Goal: Task Accomplishment & Management: Manage account settings

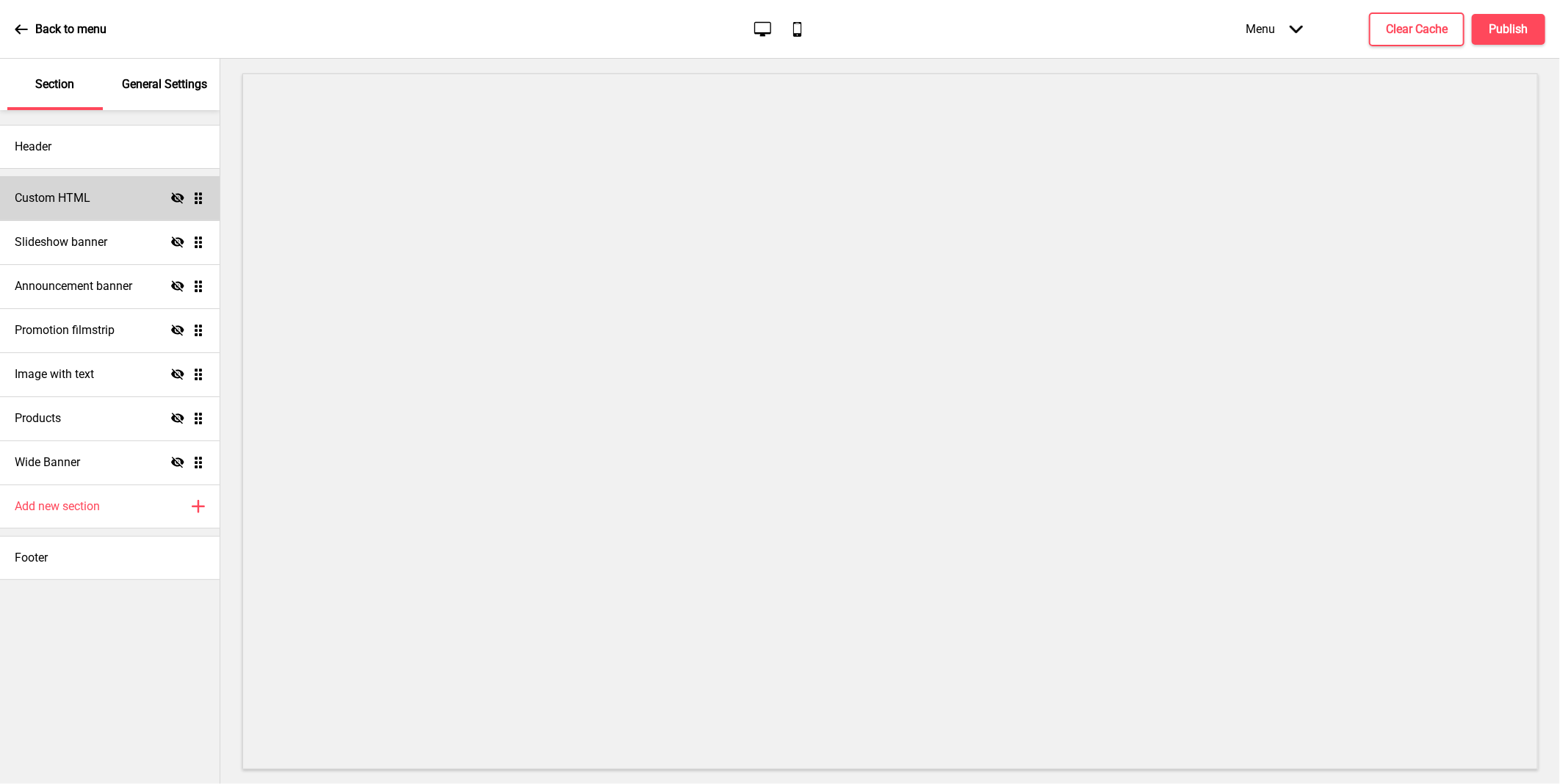
click at [176, 194] on icon at bounding box center [178, 198] width 13 height 11
click at [179, 240] on icon "Hide" at bounding box center [178, 242] width 13 height 13
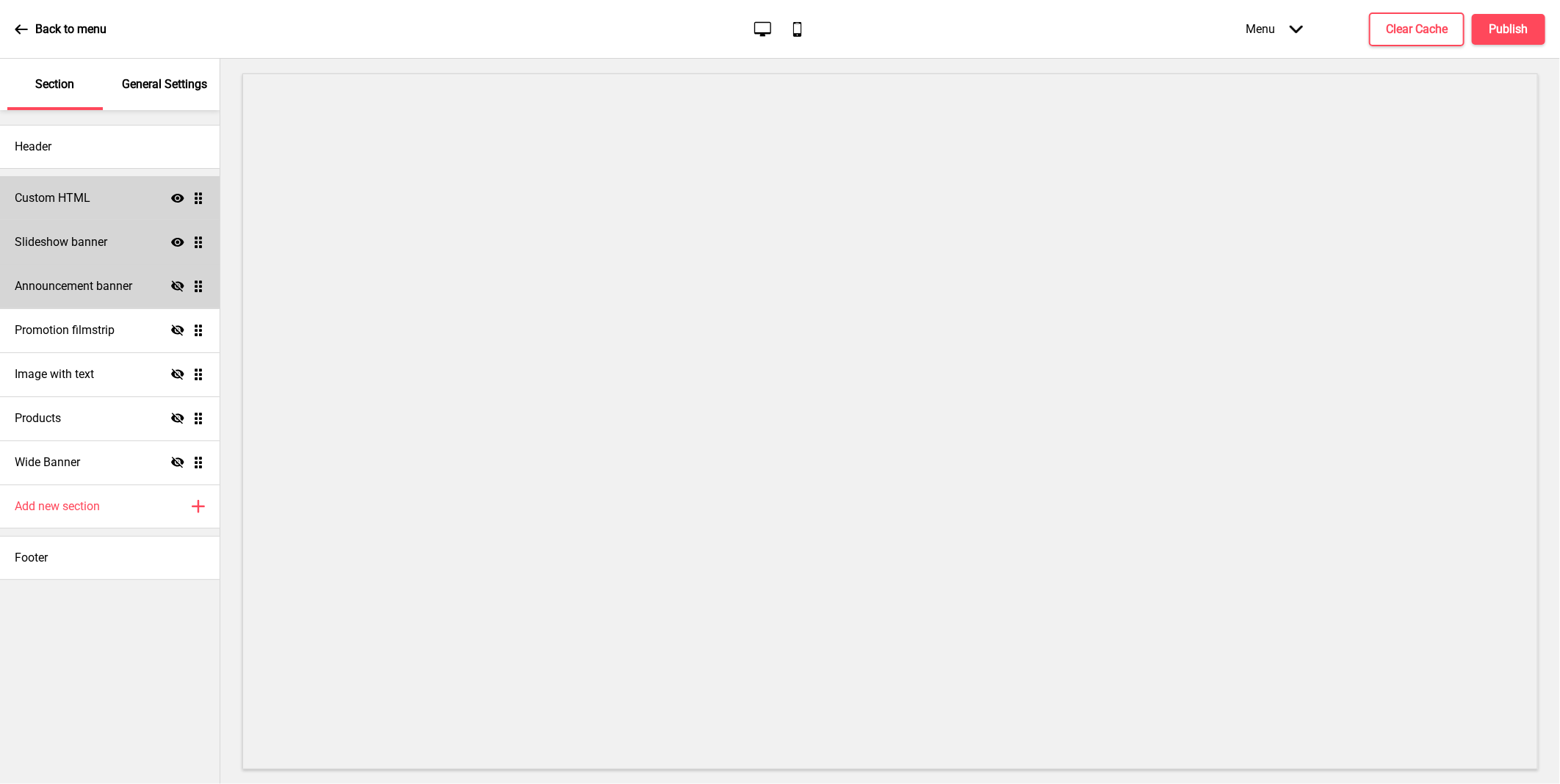
click at [176, 282] on icon at bounding box center [178, 286] width 13 height 11
click at [179, 328] on icon "Hide" at bounding box center [178, 330] width 13 height 13
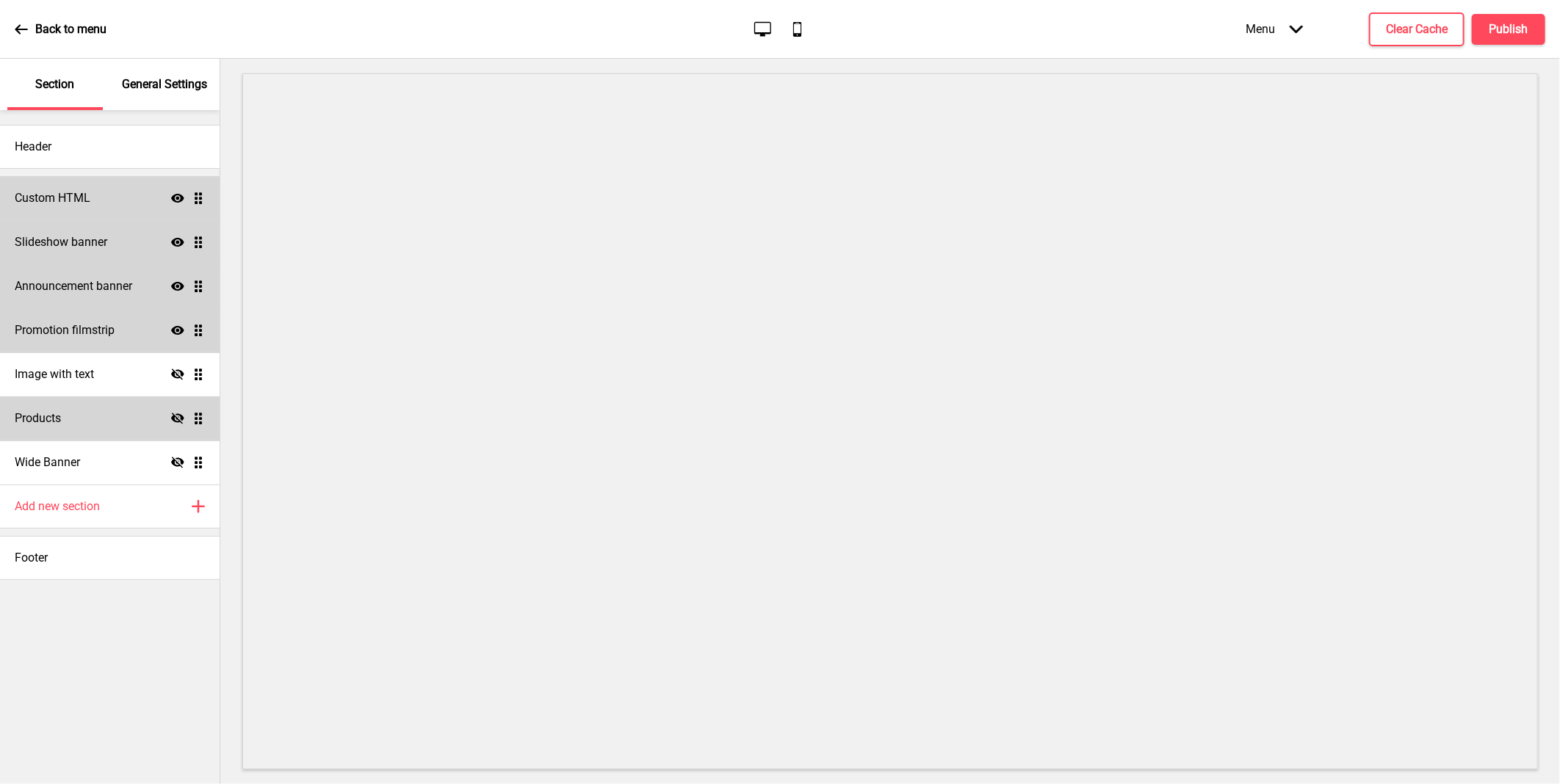
click at [171, 421] on icon "Hide" at bounding box center [178, 418] width 13 height 13
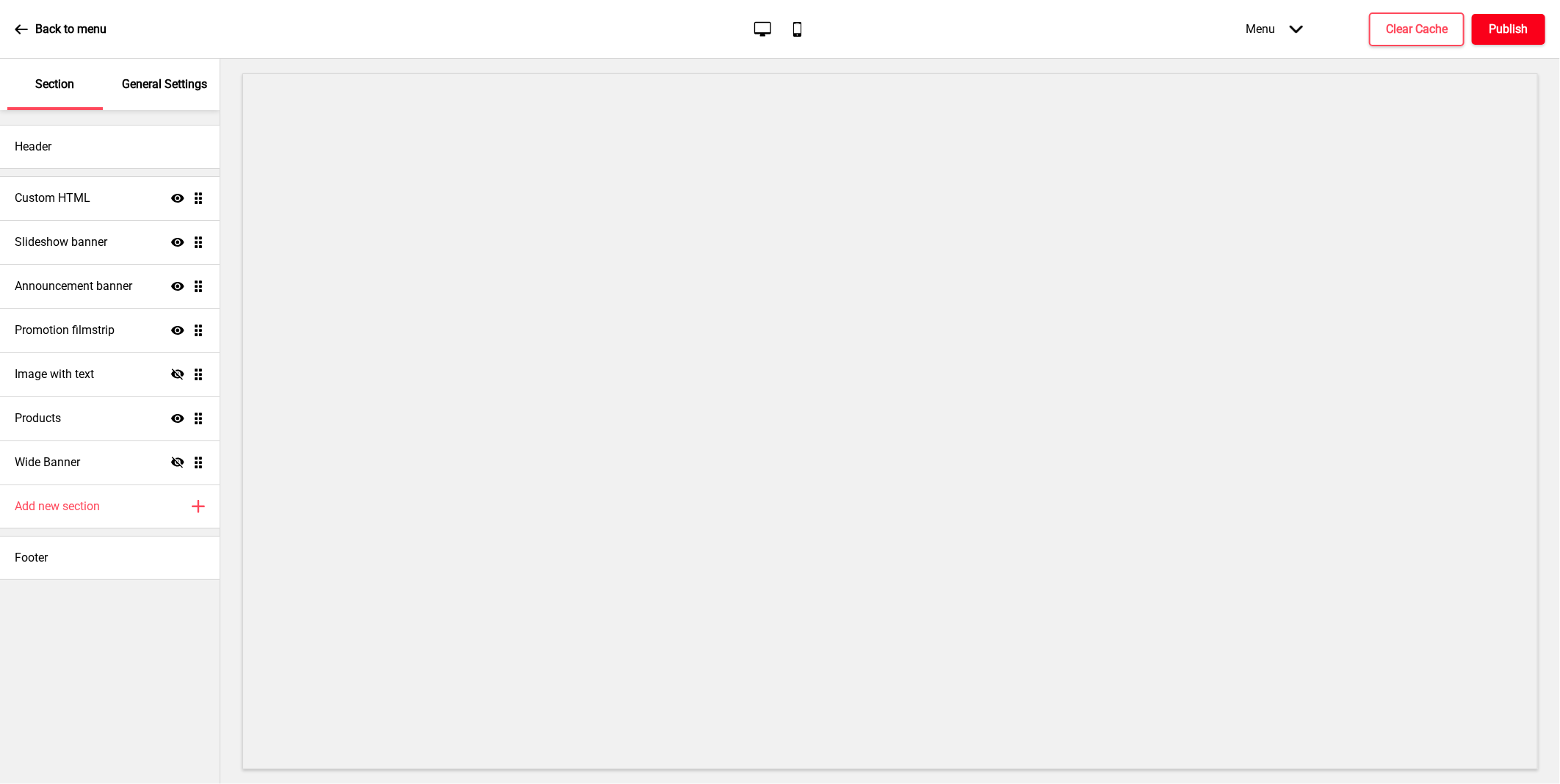
click at [1510, 33] on h4 "Publish" at bounding box center [1508, 29] width 39 height 16
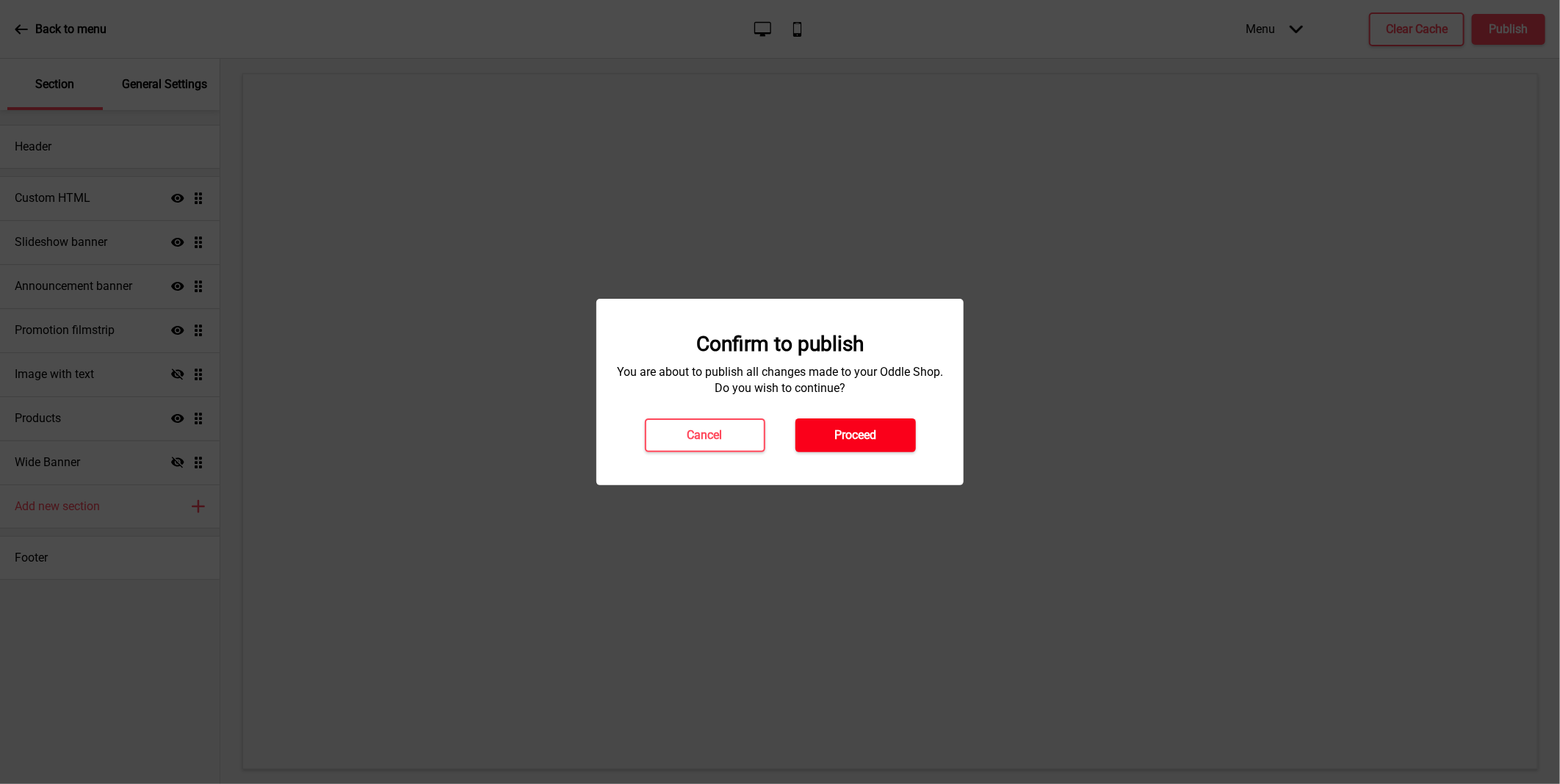
click at [856, 449] on button "Proceed" at bounding box center [856, 435] width 121 height 34
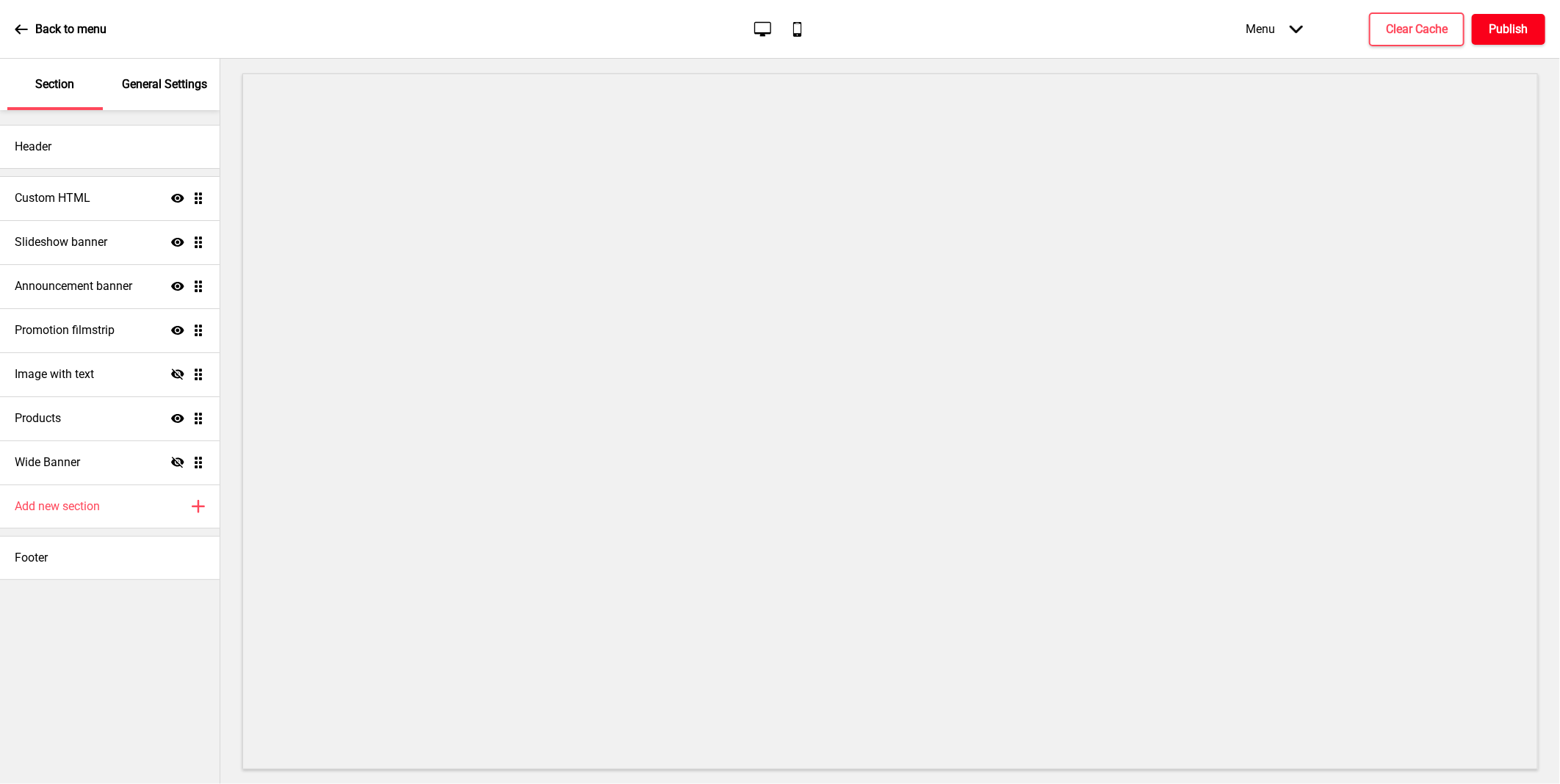
click at [1537, 38] on button "Publish" at bounding box center [1508, 29] width 73 height 31
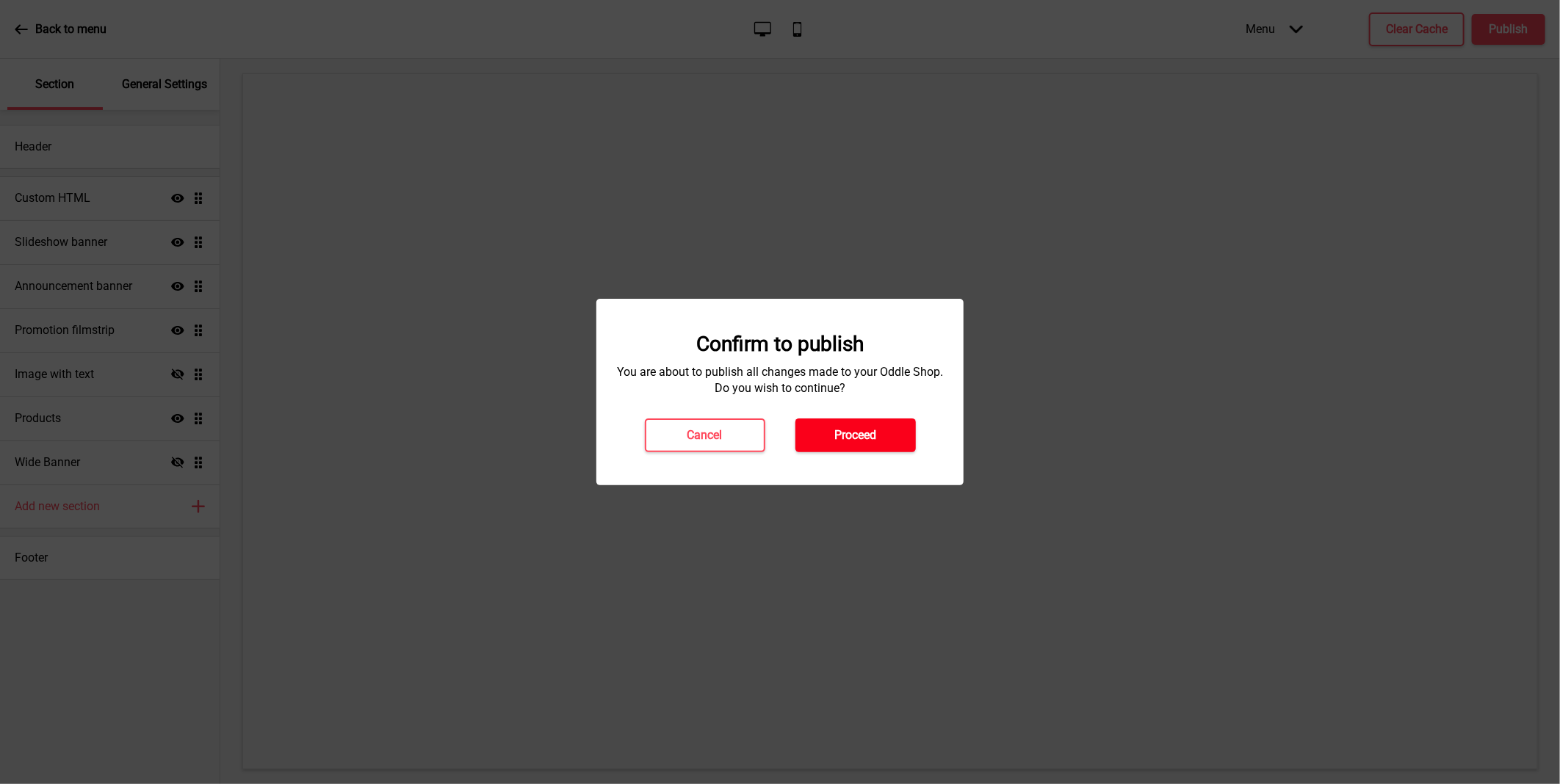
click at [905, 438] on button "Proceed" at bounding box center [856, 435] width 121 height 34
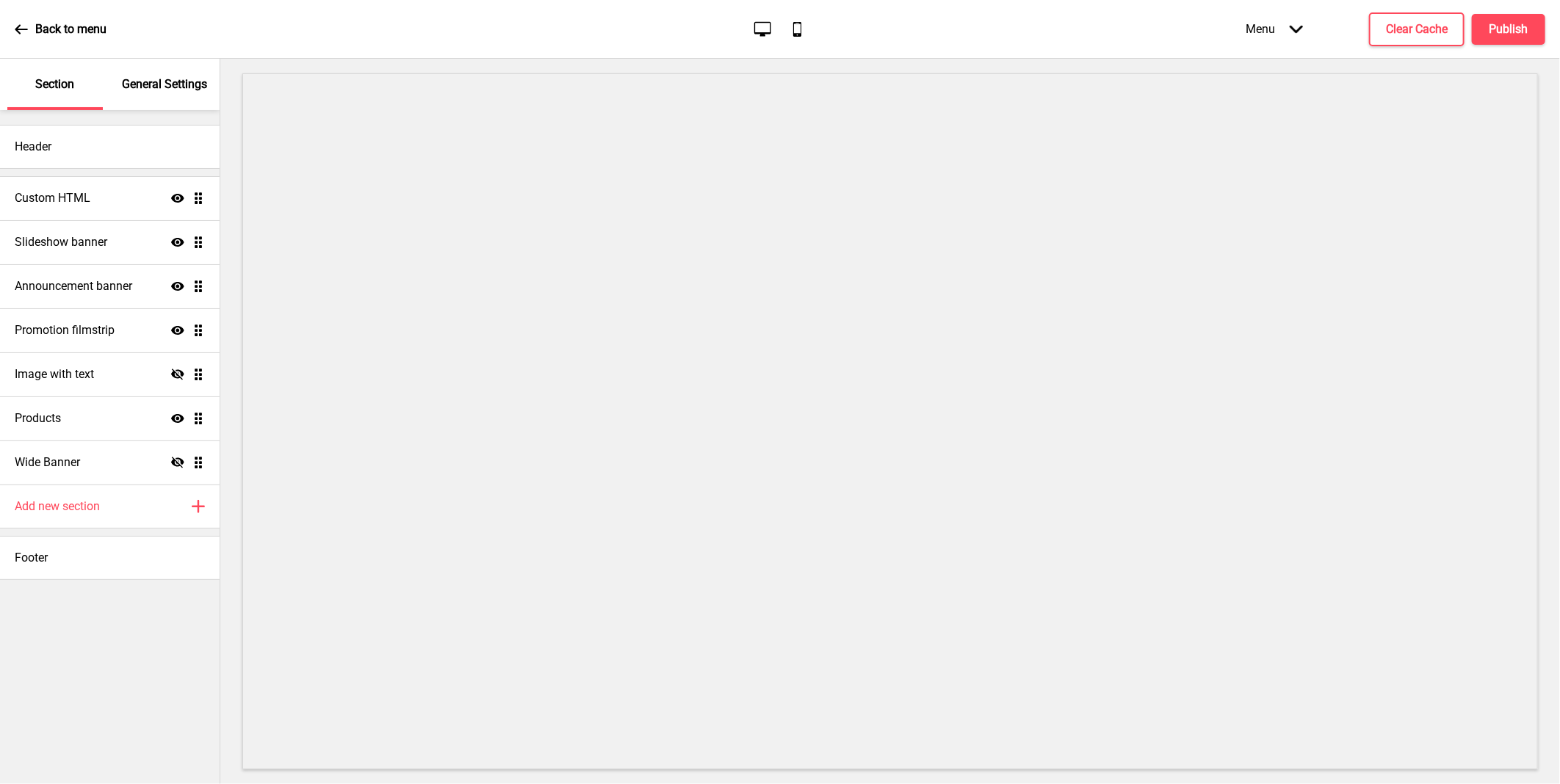
click at [166, 72] on div "General Settings" at bounding box center [165, 84] width 95 height 52
click at [115, 291] on h4 "Announcement banner" at bounding box center [73, 286] width 117 height 16
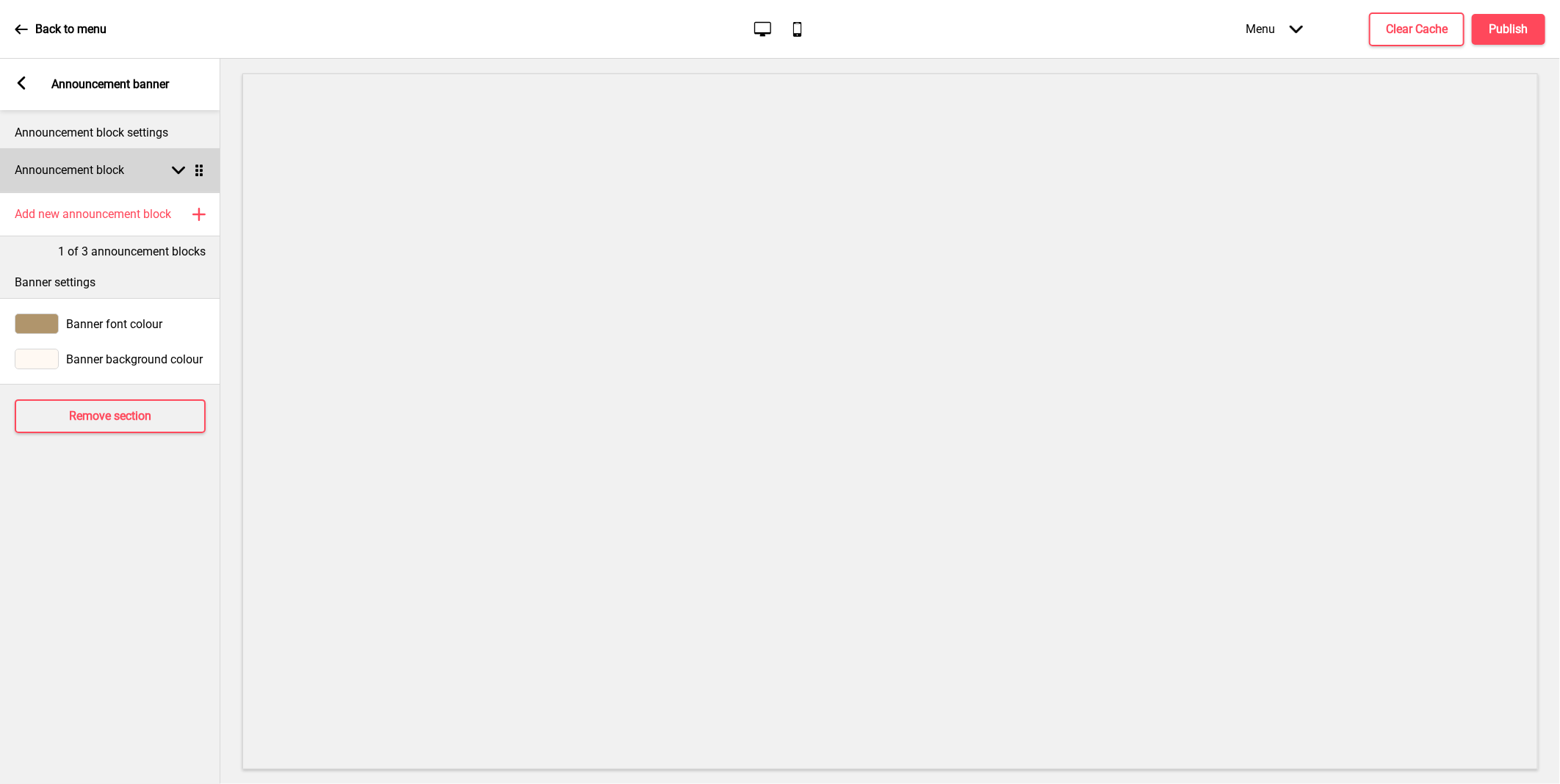
click at [164, 179] on div "Announcement block Arrow down Drag" at bounding box center [110, 170] width 220 height 44
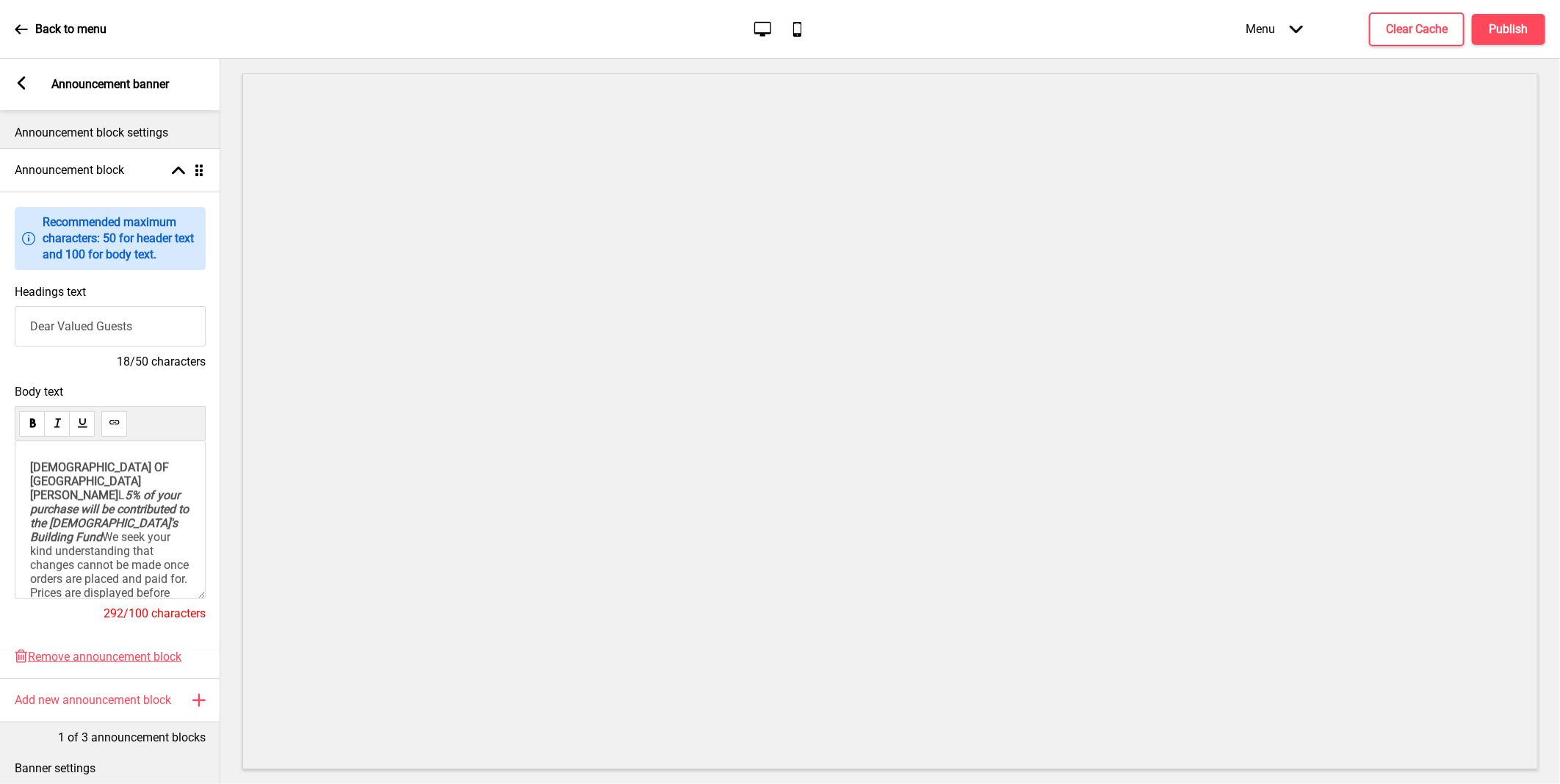
click at [54, 498] on span "[DEMOGRAPHIC_DATA] OF [GEOGRAPHIC_DATA][PERSON_NAME]" at bounding box center [101, 481] width 142 height 42
click at [31, 525] on span "5% of your purchase will be contributed to the Church's Building Fund" at bounding box center [110, 516] width 161 height 56
click at [1510, 34] on h4 "Publish" at bounding box center [1508, 29] width 39 height 16
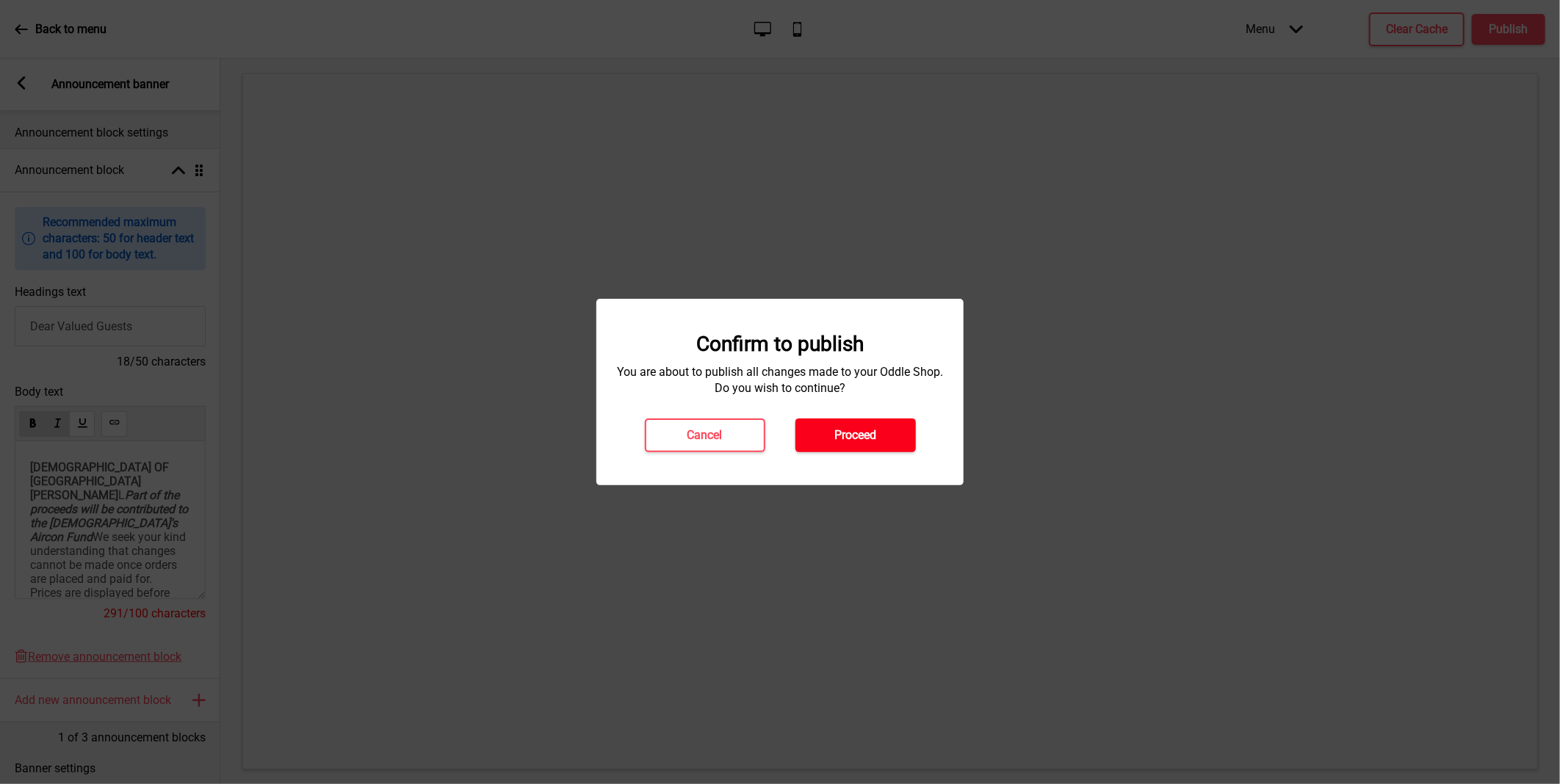
click at [878, 436] on button "Proceed" at bounding box center [856, 435] width 121 height 34
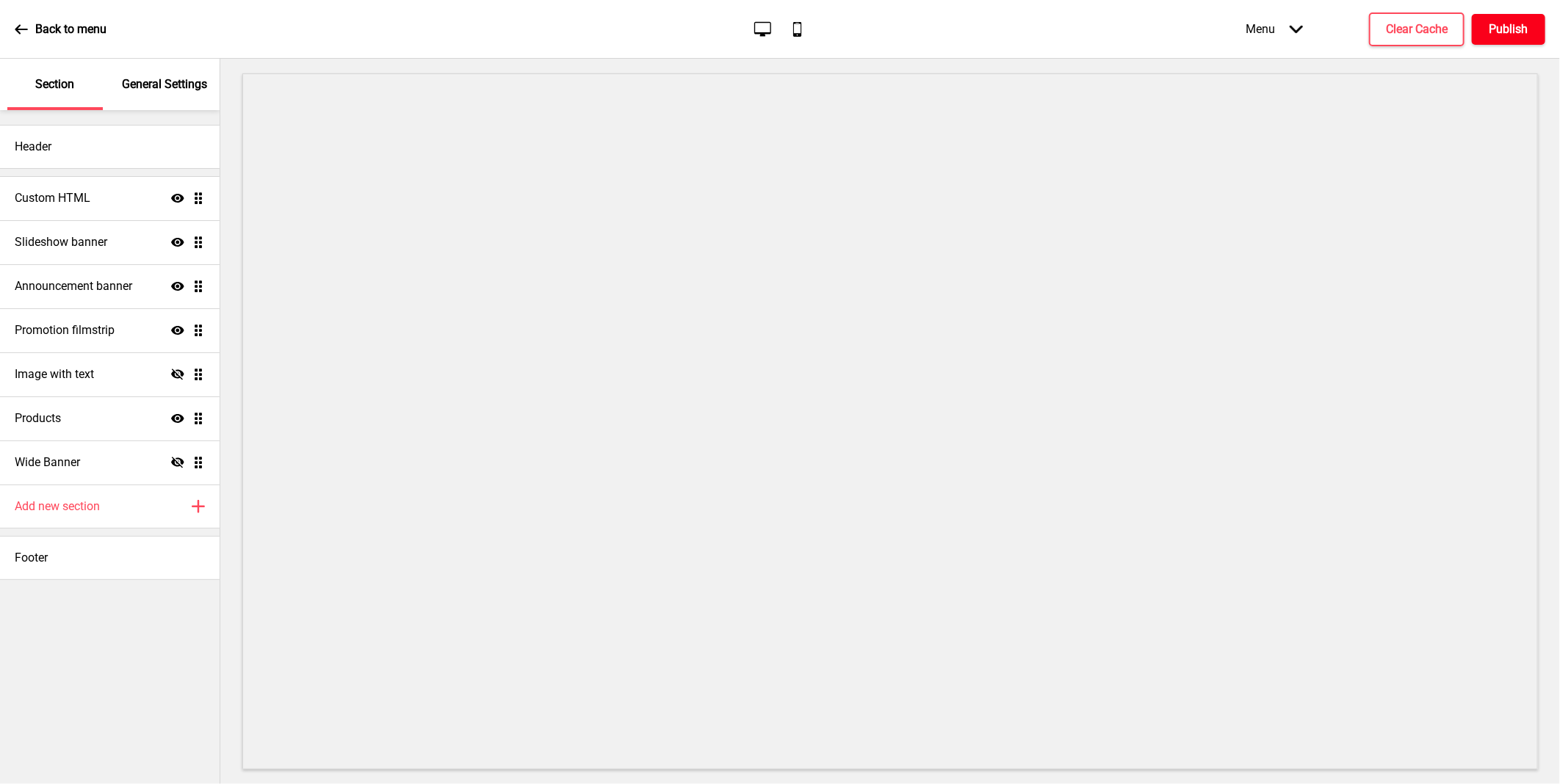
click at [1493, 25] on h4 "Publish" at bounding box center [1508, 29] width 39 height 16
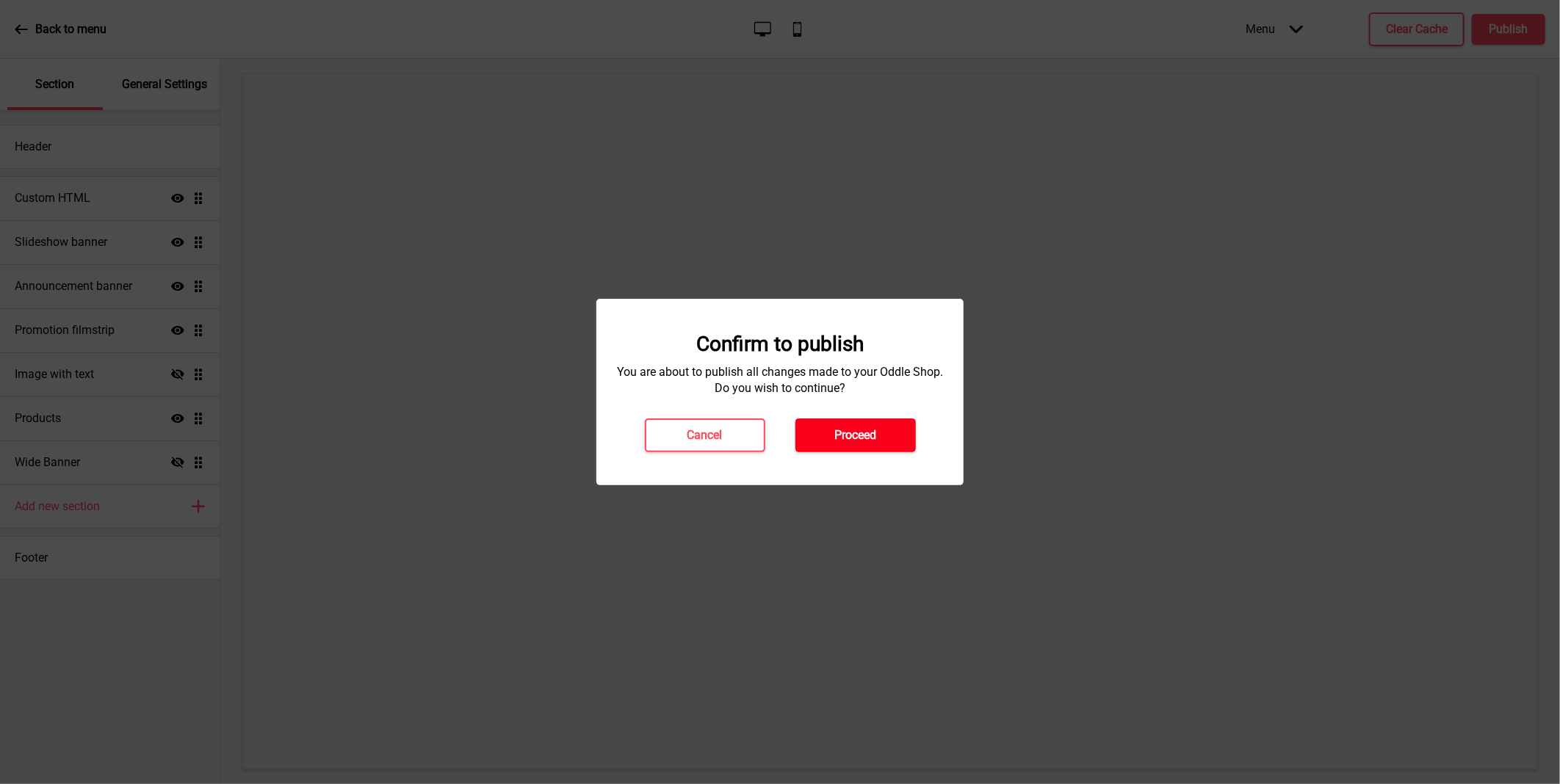
click at [865, 436] on h4 "Proceed" at bounding box center [855, 435] width 42 height 16
